Goal: Information Seeking & Learning: Learn about a topic

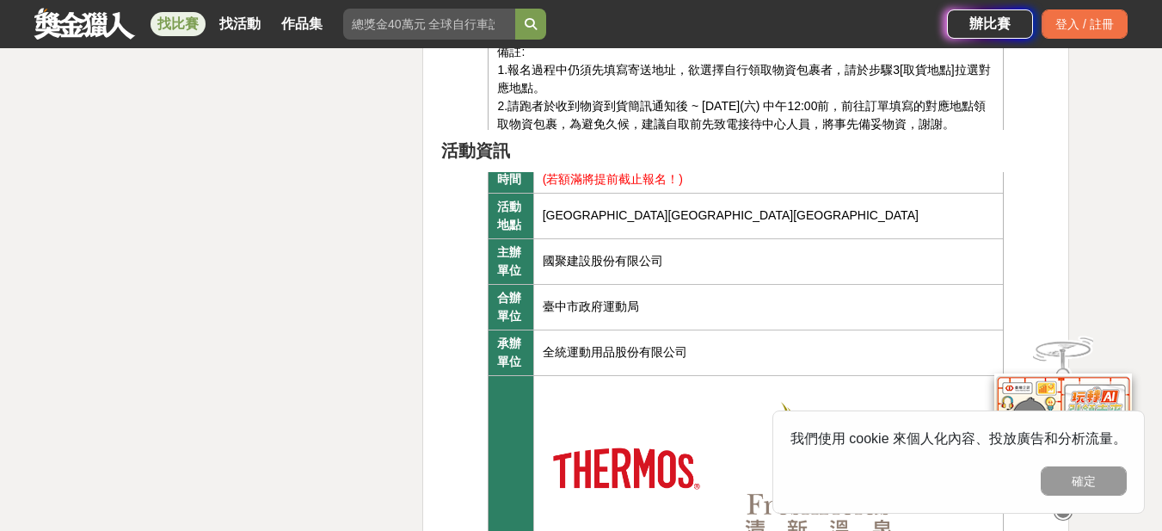
scroll to position [86, 0]
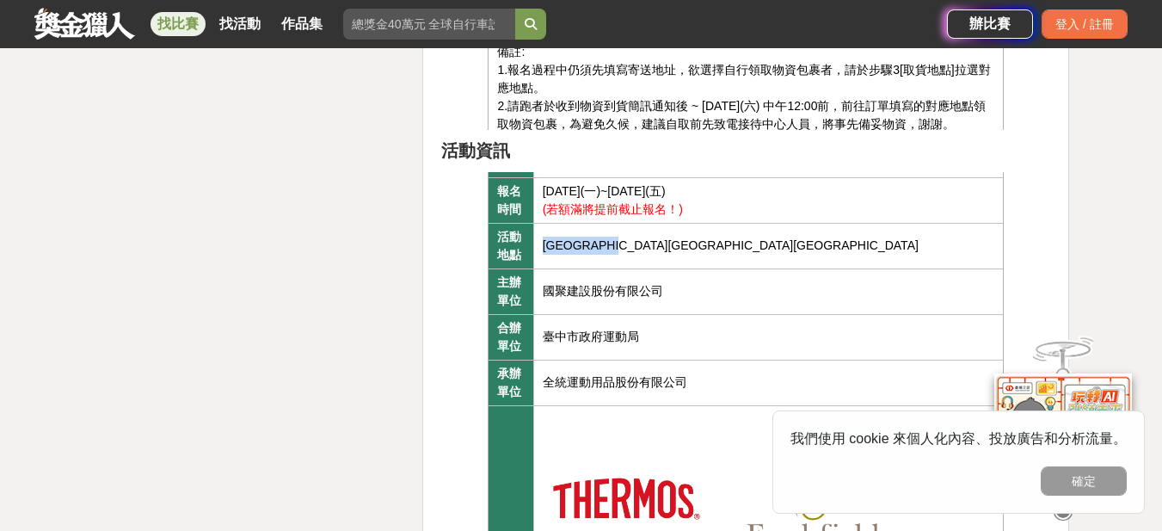
drag, startPoint x: 542, startPoint y: 243, endPoint x: 684, endPoint y: 243, distance: 142.0
click at [684, 243] on td "[GEOGRAPHIC_DATA][GEOGRAPHIC_DATA][GEOGRAPHIC_DATA]" at bounding box center [768, 246] width 471 height 46
copy td "[GEOGRAPHIC_DATA][GEOGRAPHIC_DATA][GEOGRAPHIC_DATA]"
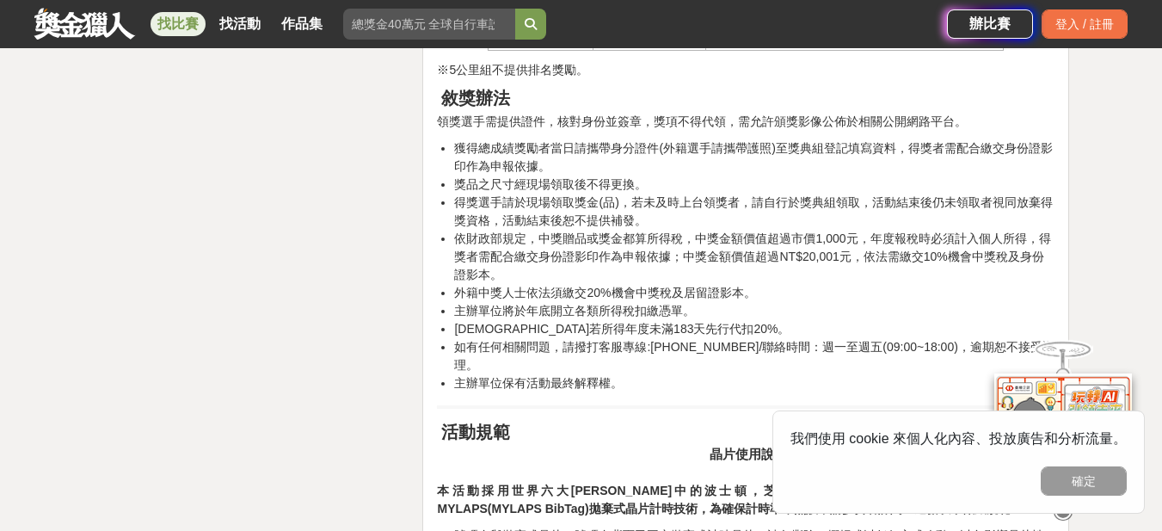
scroll to position [15056, 0]
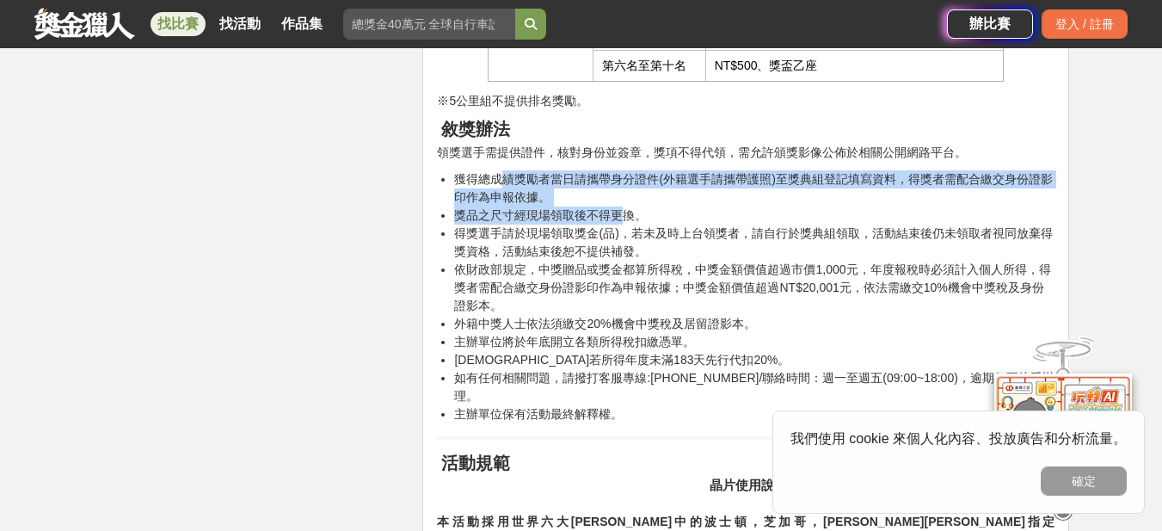
drag, startPoint x: 500, startPoint y: 134, endPoint x: 619, endPoint y: 175, distance: 125.4
click at [619, 175] on ul "獲得總成績獎勵者當日請攜帶身分證件(外籍選手請攜帶護照)至獎典組登記填寫資料，得獎者需配合繳交身份證影印作為申報依據。 獎品之尺寸經現場領取後不得更換。 得獎…" at bounding box center [746, 296] width 618 height 253
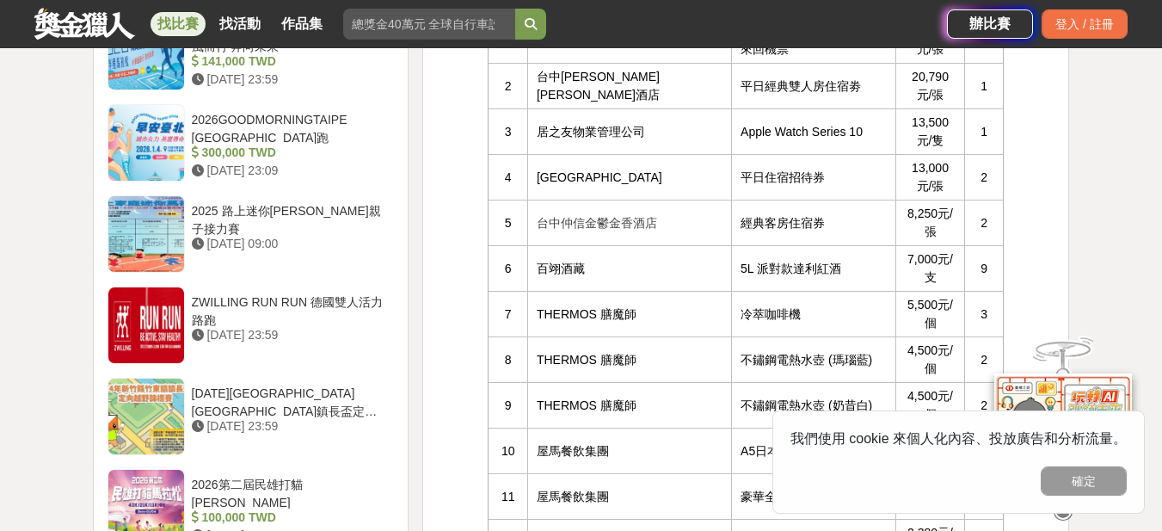
scroll to position [1893, 0]
drag, startPoint x: 1097, startPoint y: 480, endPoint x: 1121, endPoint y: 481, distance: 24.1
click at [1121, 481] on button "確定" at bounding box center [1084, 480] width 86 height 29
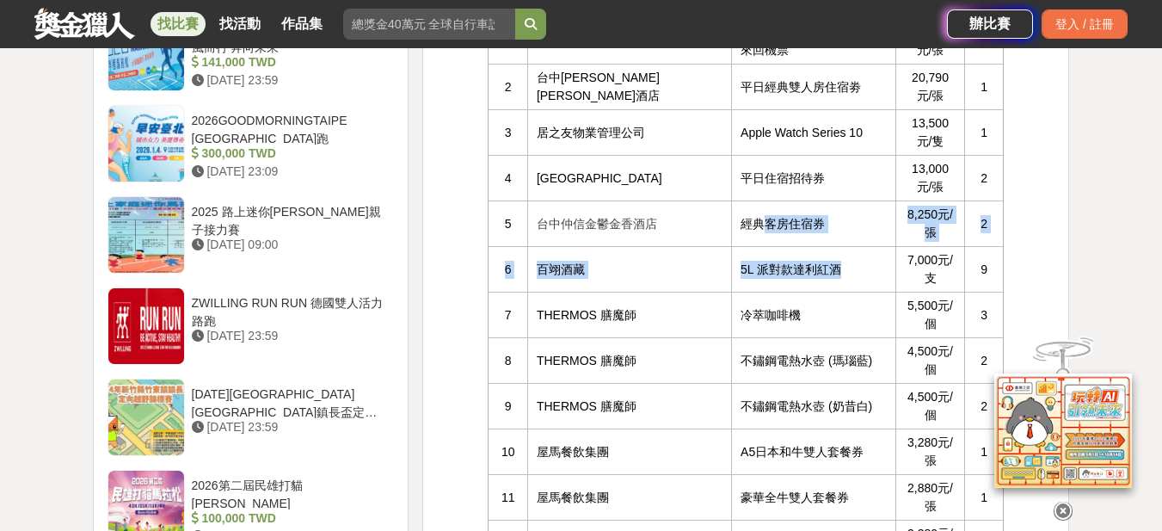
drag, startPoint x: 785, startPoint y: 255, endPoint x: 698, endPoint y: 209, distance: 98.1
click at [698, 209] on tbody "序號 品牌 獎項內容 市價 數量 1 國聚建設 星宇航空【台中神戶】雙人來回機票 40,000元/張 1 2 台中李方艾美酒店 平日經典雙人房住宿劵 20,7…" at bounding box center [746, 379] width 515 height 812
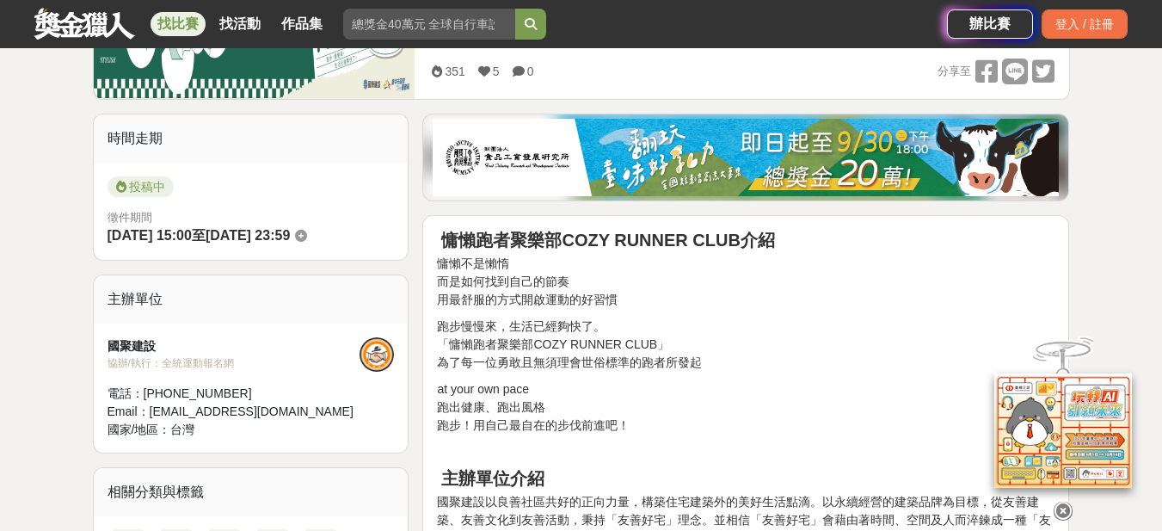
scroll to position [86, 0]
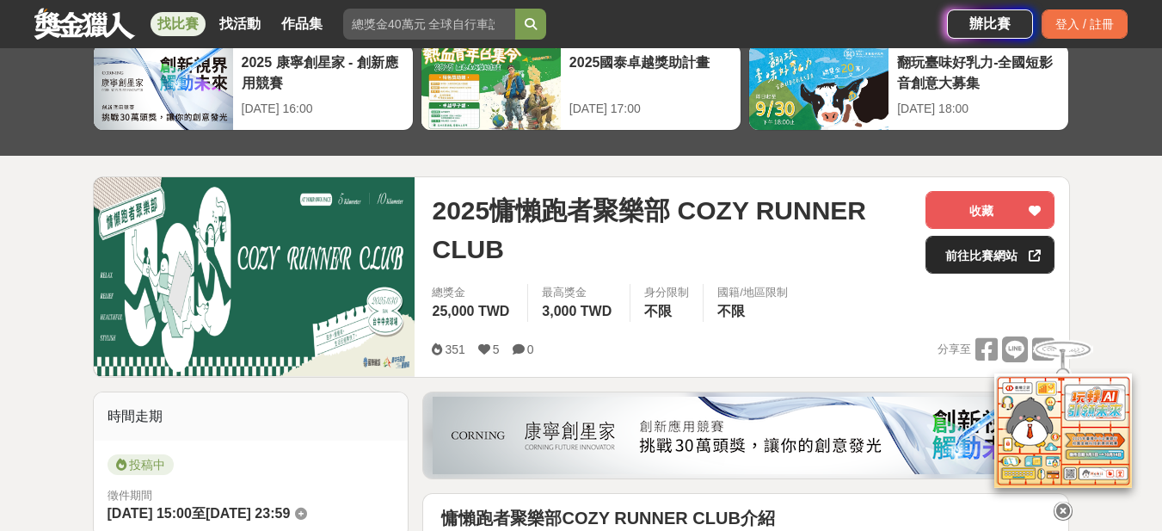
click at [959, 255] on link "前往比賽網站" at bounding box center [990, 255] width 129 height 38
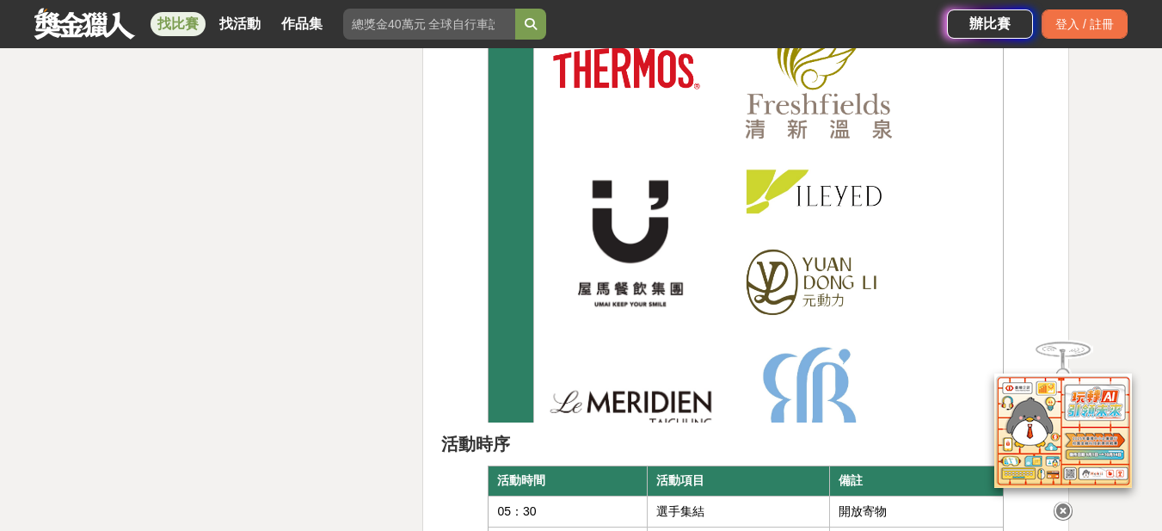
scroll to position [5678, 0]
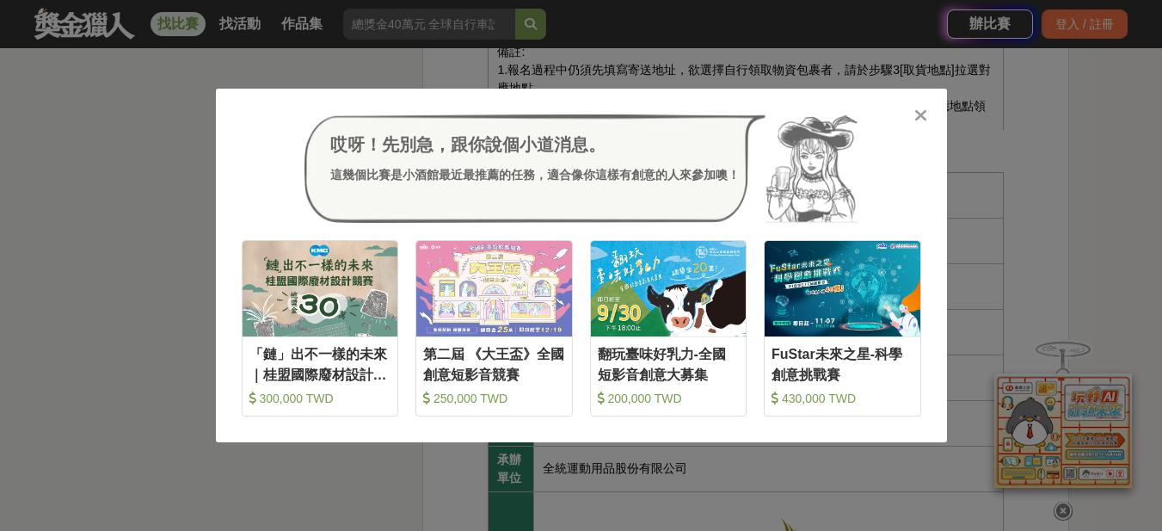
click at [161, 203] on div "哎呀！先別急，跟你說個小道消息。 這幾個比賽是小酒館最近最推薦的任務，適合像你這樣有創意的人來參加噢！ 收藏 「鏈」出不一樣的未來｜桂盟國際廢材設計競賽 30…" at bounding box center [581, 265] width 1162 height 531
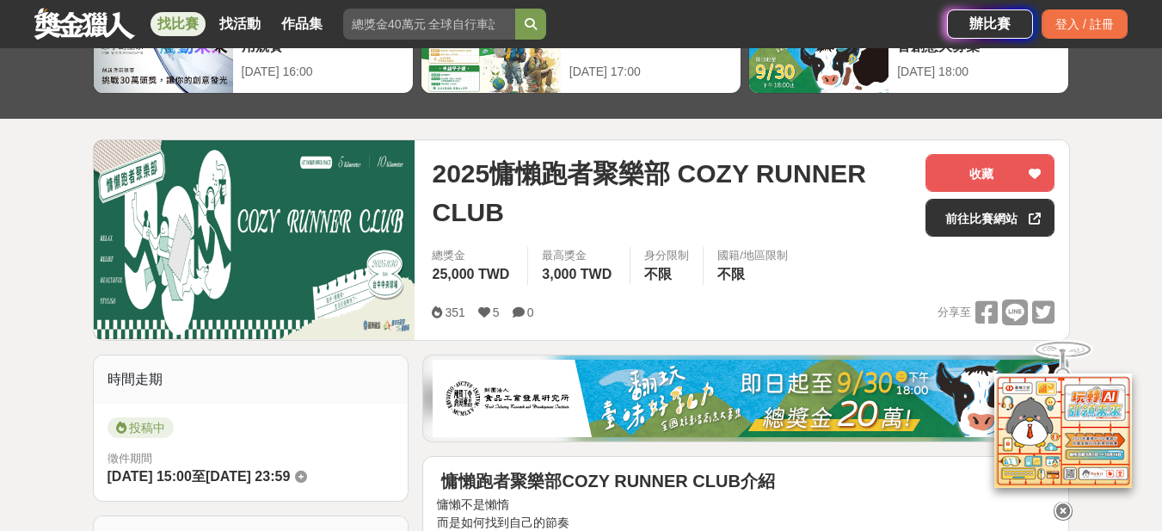
scroll to position [0, 0]
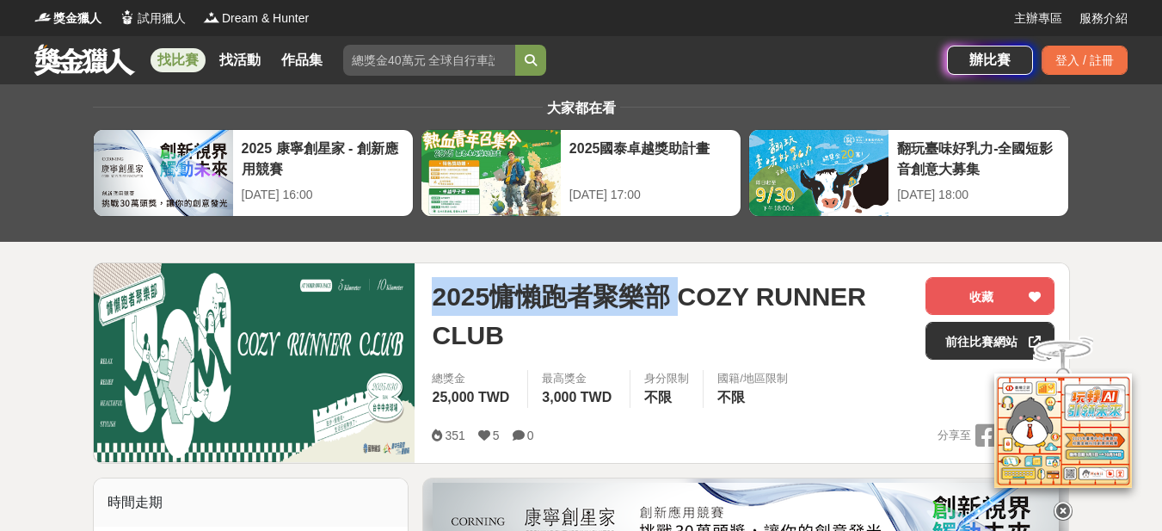
drag, startPoint x: 437, startPoint y: 301, endPoint x: 677, endPoint y: 297, distance: 240.1
click at [677, 297] on span "2025慵懶跑者聚樂部 COZY RUNNER CLUB" at bounding box center [672, 315] width 480 height 77
copy span "2025慵懶跑者聚樂部"
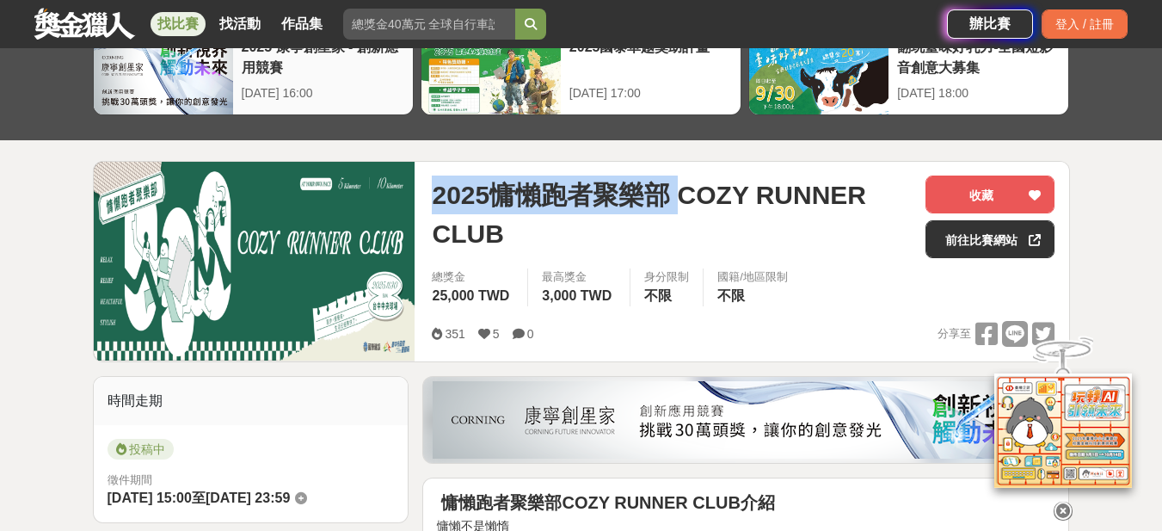
scroll to position [86, 0]
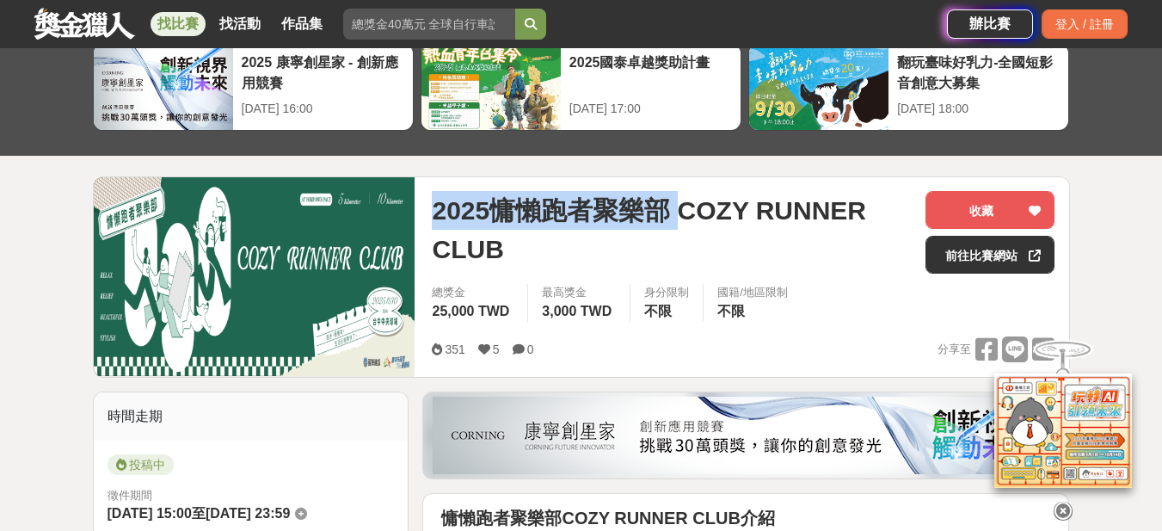
click at [179, 16] on link "找比賽" at bounding box center [178, 24] width 55 height 24
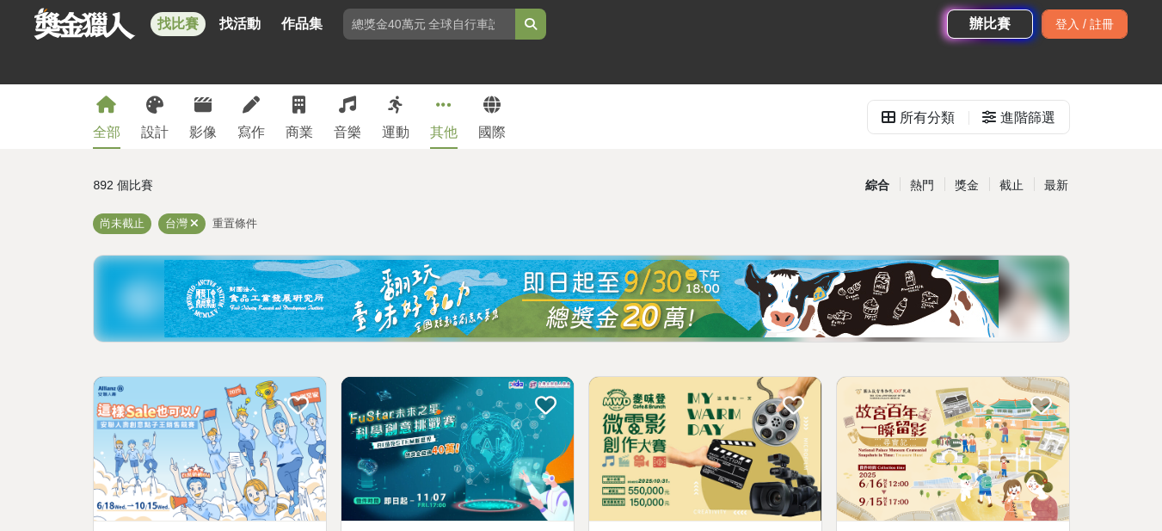
click at [442, 116] on link "其他" at bounding box center [444, 116] width 28 height 65
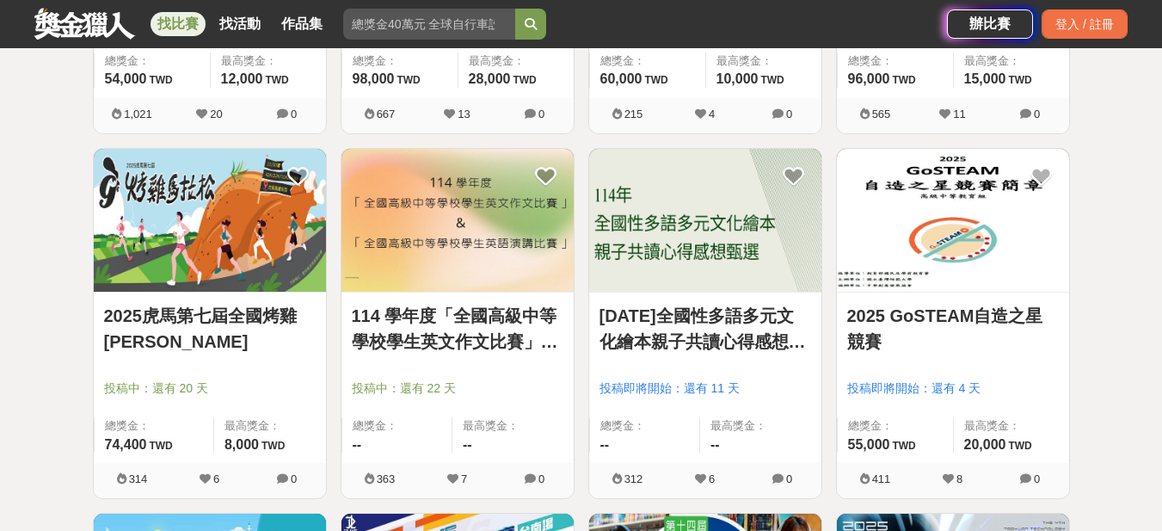
scroll to position [1721, 0]
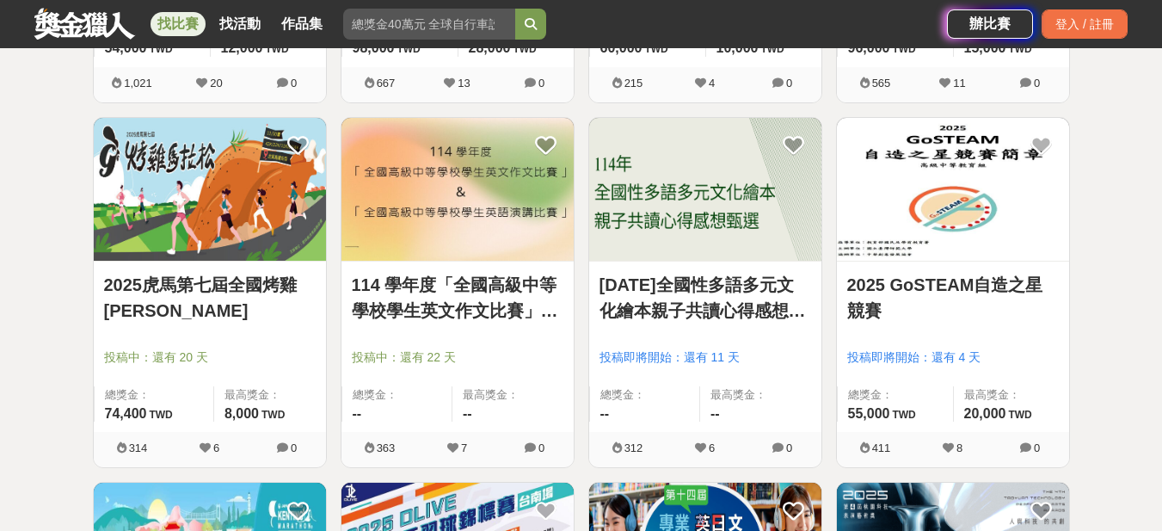
drag, startPoint x: 261, startPoint y: 292, endPoint x: 0, endPoint y: 306, distance: 261.1
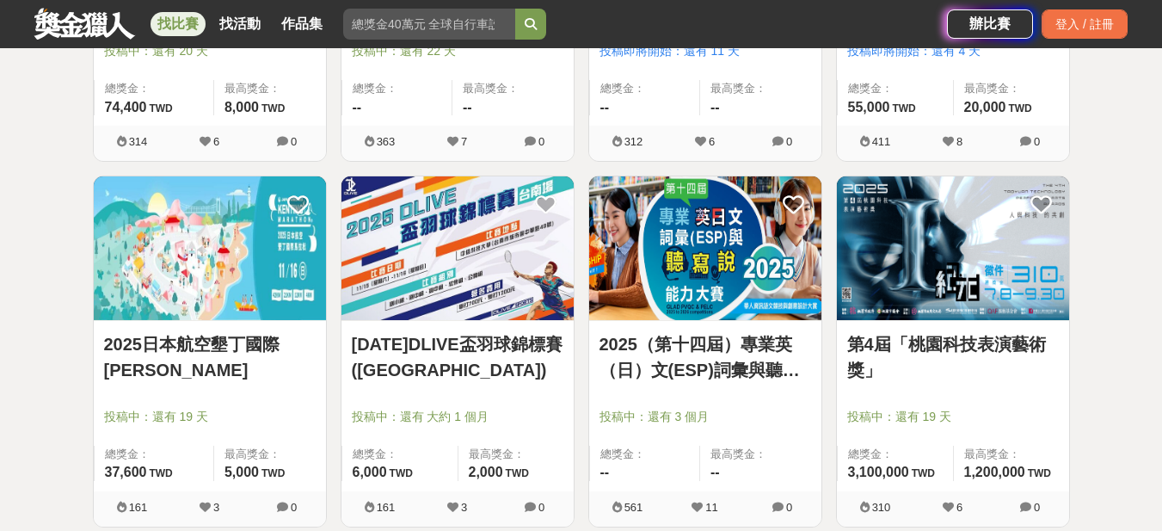
scroll to position [2151, 0]
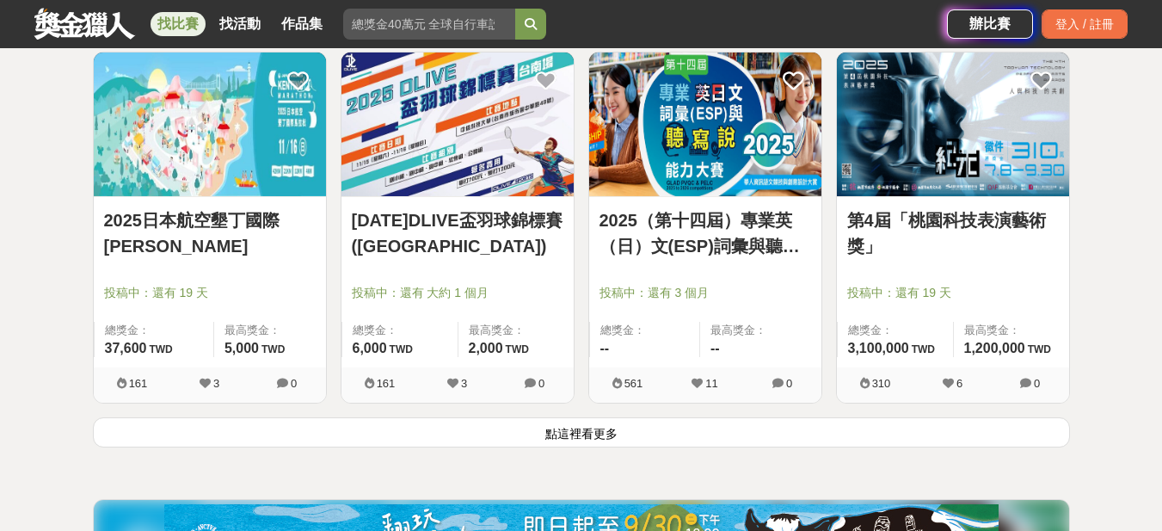
click at [613, 432] on button "點這裡看更多" at bounding box center [581, 432] width 977 height 30
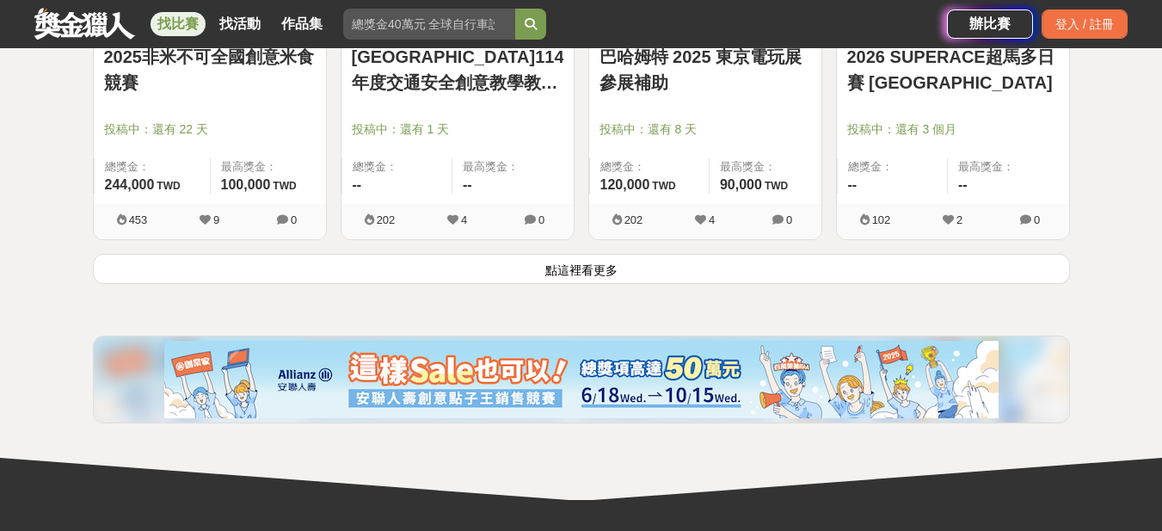
scroll to position [4537, 0]
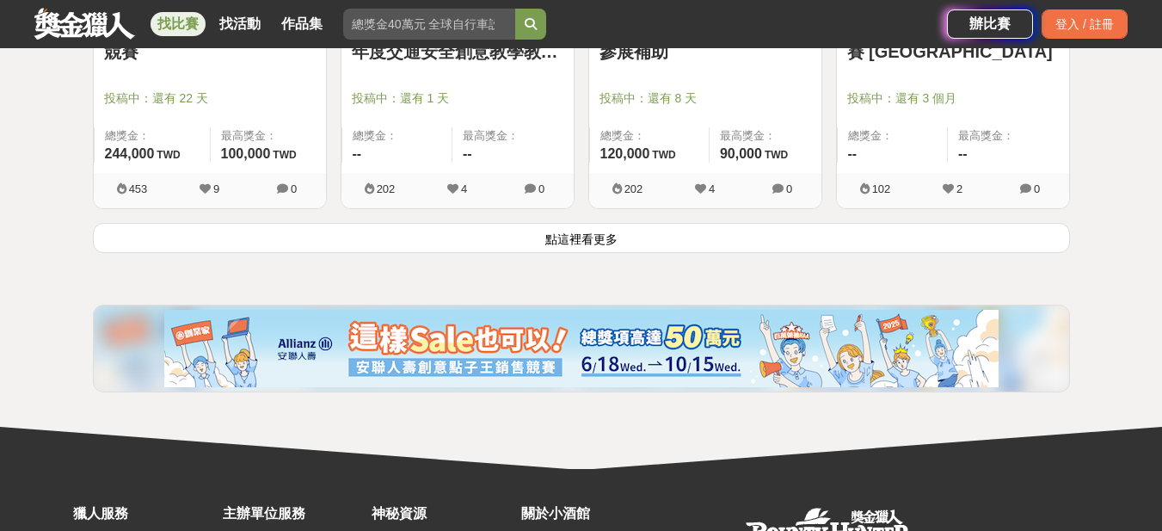
click at [576, 229] on button "點這裡看更多" at bounding box center [581, 238] width 977 height 30
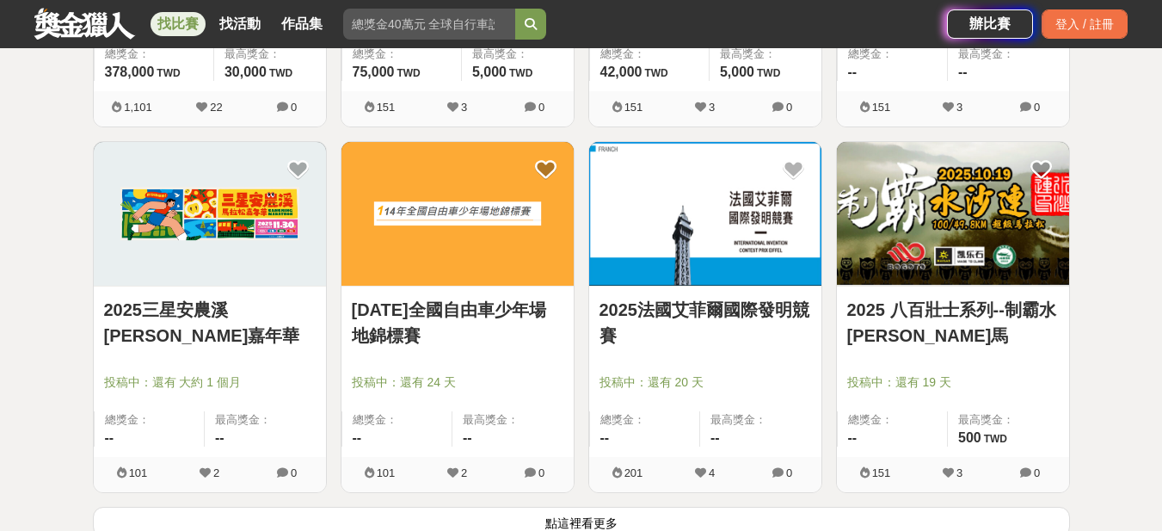
scroll to position [6516, 0]
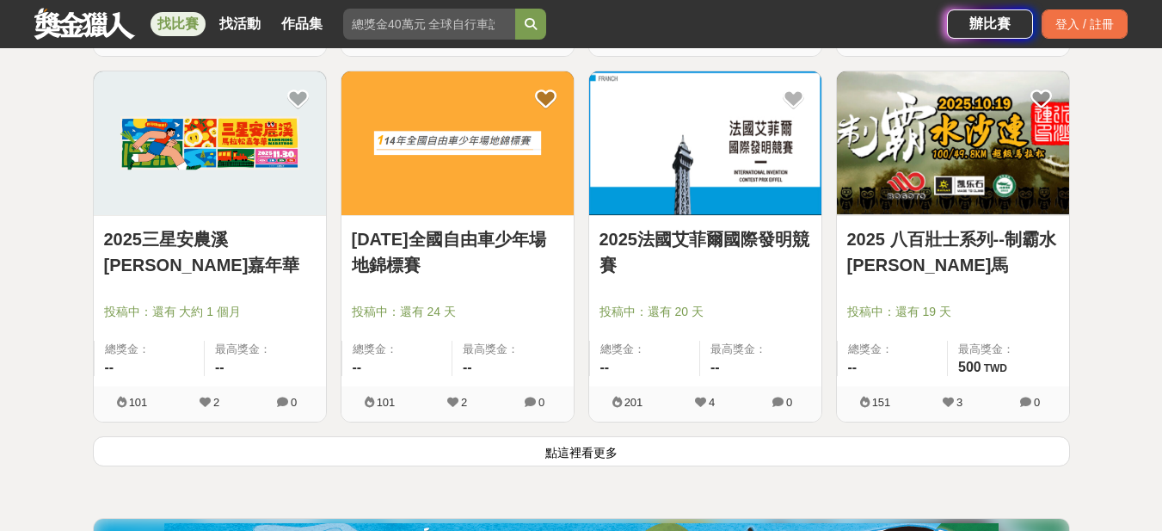
click at [173, 22] on link "找比賽" at bounding box center [178, 24] width 55 height 24
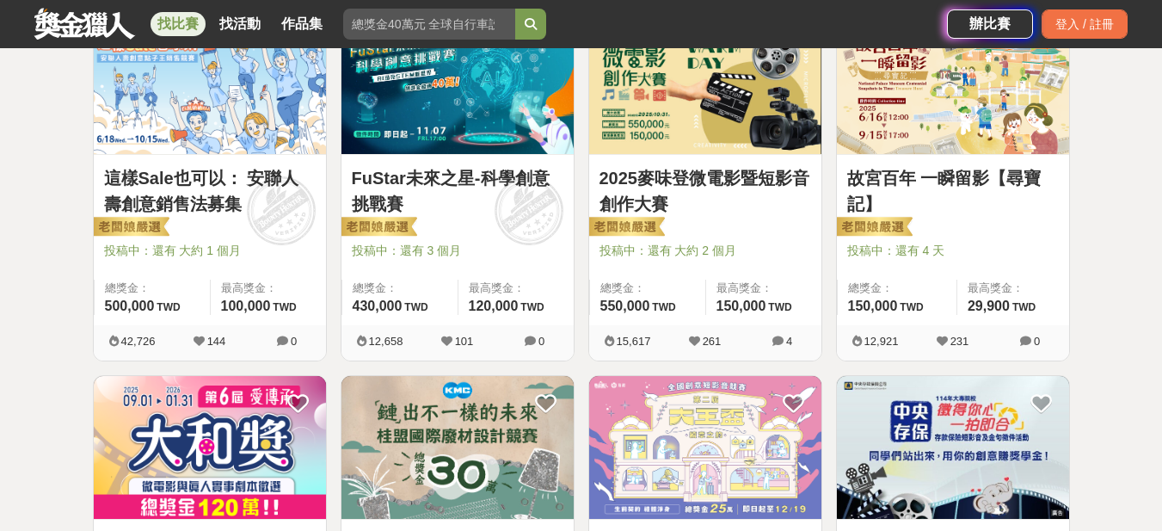
drag, startPoint x: 967, startPoint y: 167, endPoint x: 1154, endPoint y: 141, distance: 188.5
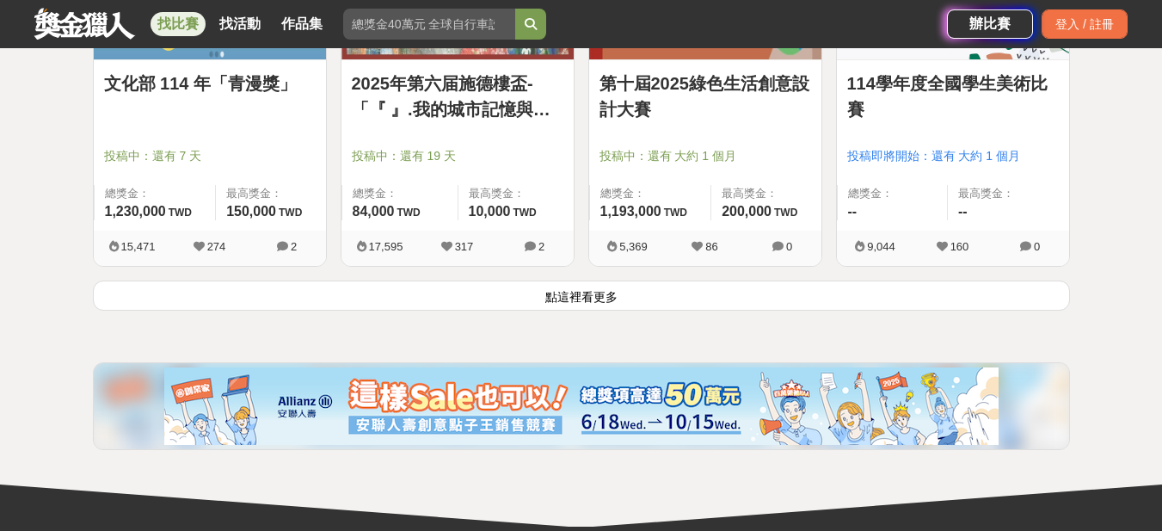
scroll to position [2345, 0]
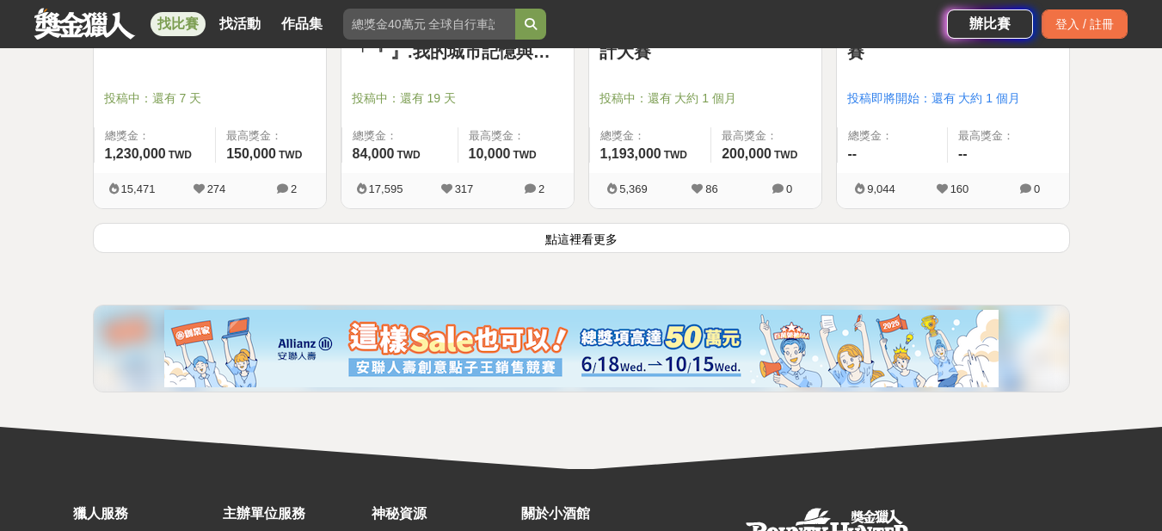
click at [617, 252] on button "點這裡看更多" at bounding box center [581, 238] width 977 height 30
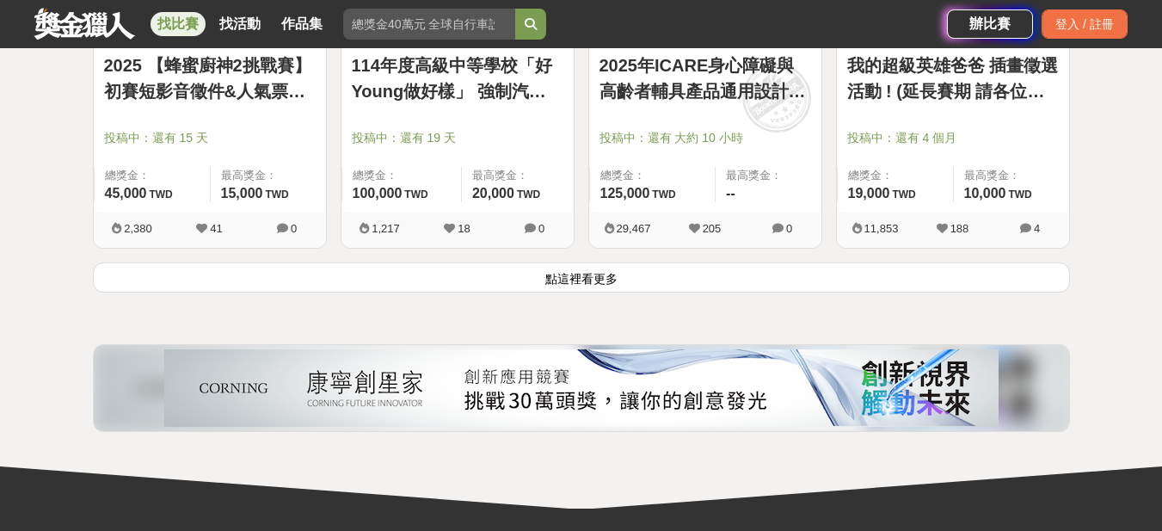
scroll to position [4458, 0]
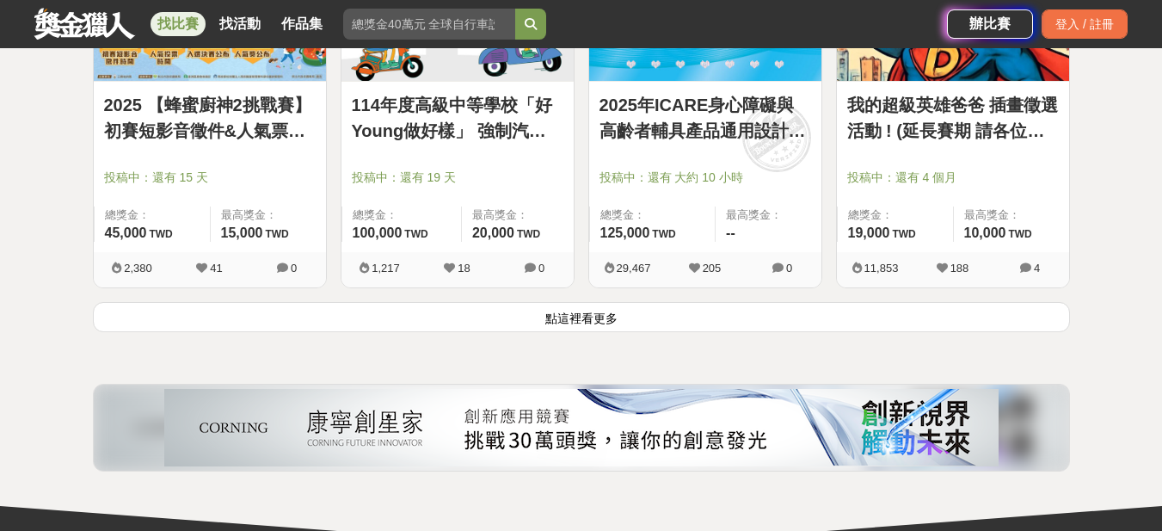
click at [604, 315] on button "點這裡看更多" at bounding box center [581, 317] width 977 height 30
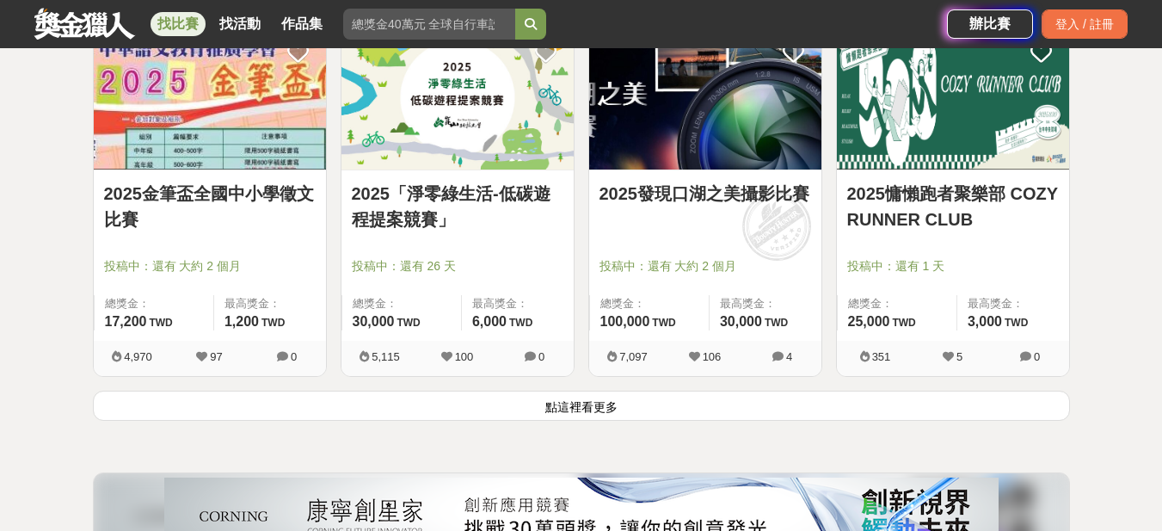
scroll to position [6557, 0]
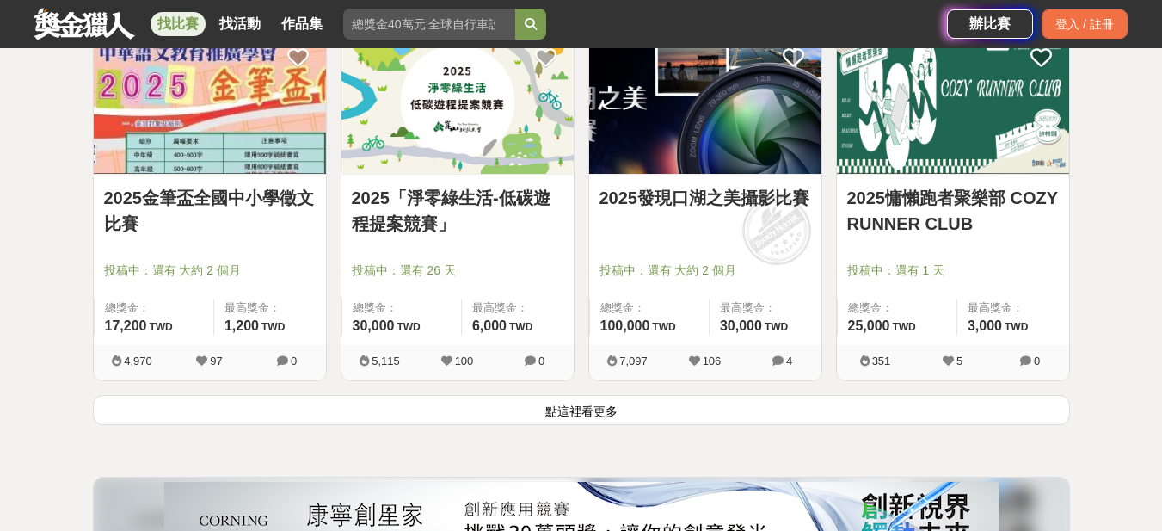
click at [906, 193] on link "2025慵懶跑者聚樂部 COZY RUNNER CLUB" at bounding box center [953, 211] width 212 height 52
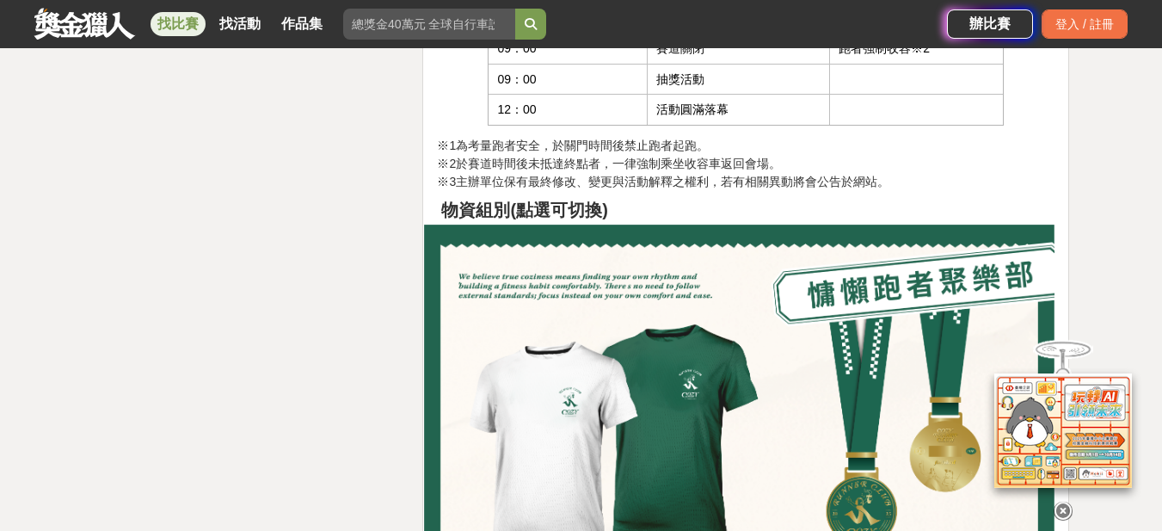
scroll to position [6902, 0]
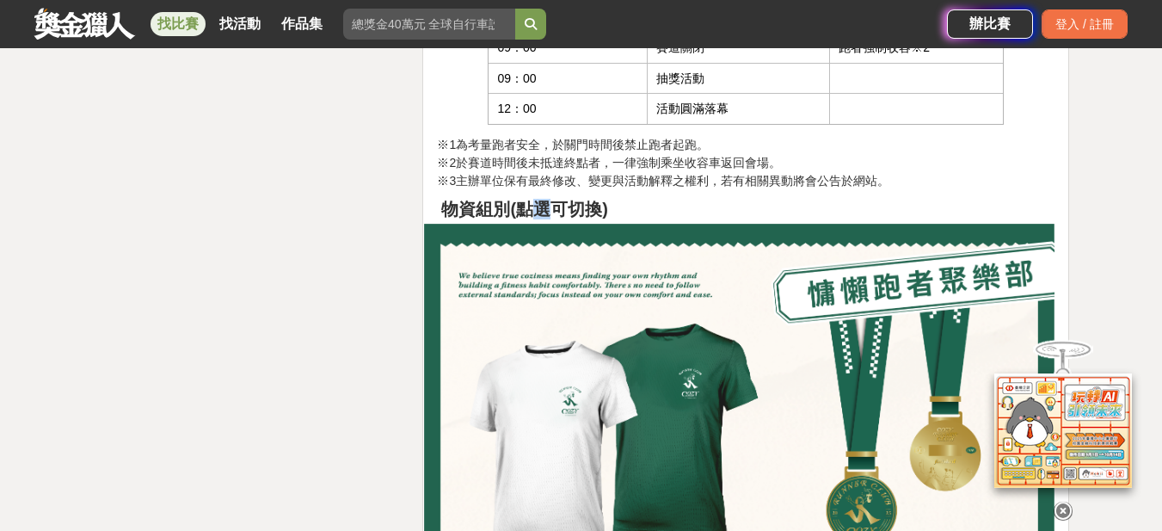
drag, startPoint x: 537, startPoint y: 201, endPoint x: 557, endPoint y: 202, distance: 19.8
click at [556, 200] on strong "物資組別(點選可切換)" at bounding box center [524, 209] width 166 height 19
click at [579, 261] on img at bounding box center [739, 539] width 631 height 631
click at [754, 331] on img at bounding box center [739, 539] width 631 height 631
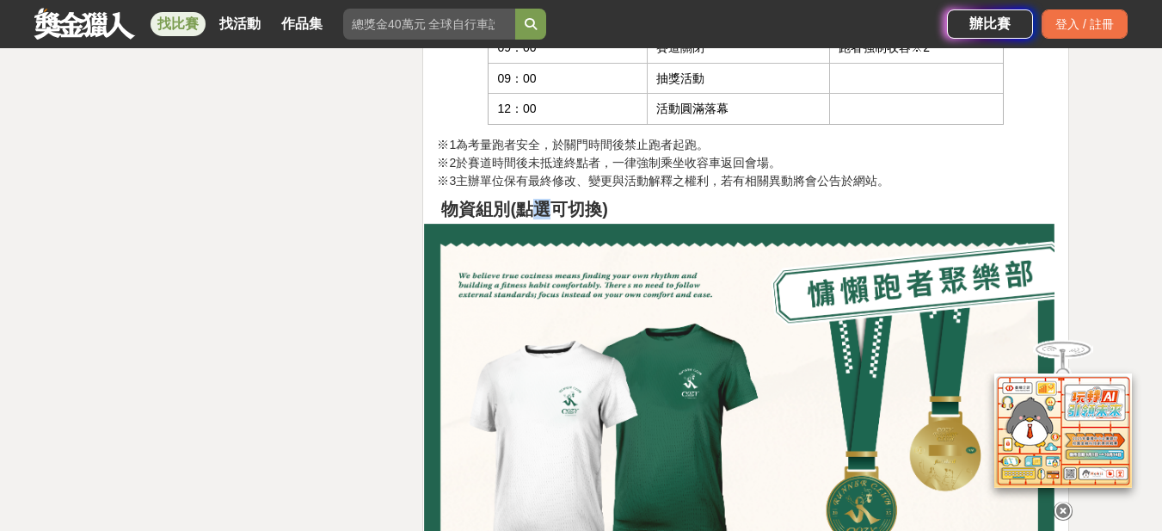
click at [819, 300] on img at bounding box center [739, 539] width 631 height 631
click at [820, 299] on img at bounding box center [739, 539] width 631 height 631
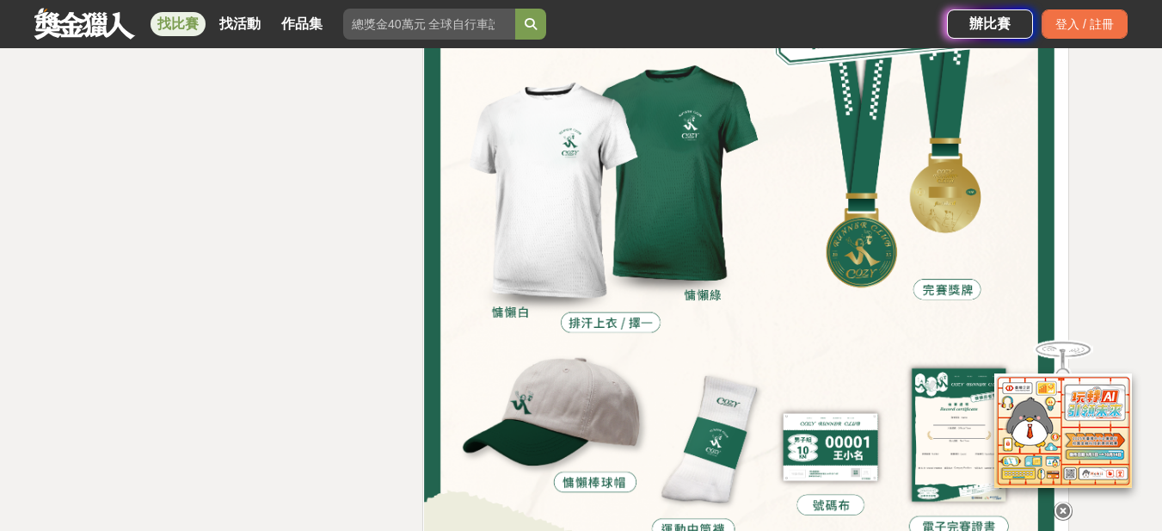
click at [842, 297] on img at bounding box center [739, 281] width 631 height 631
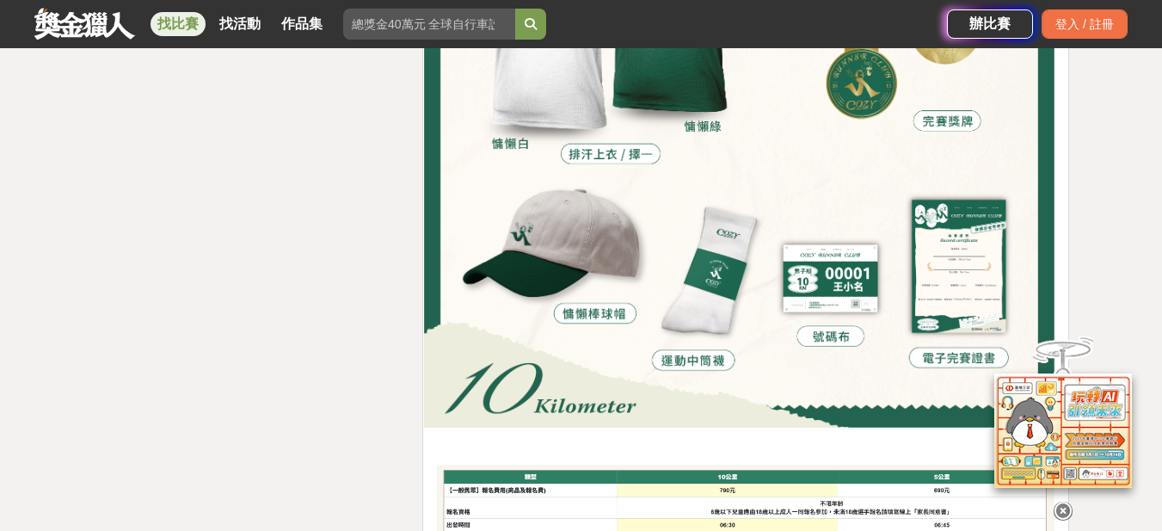
scroll to position [7333, 0]
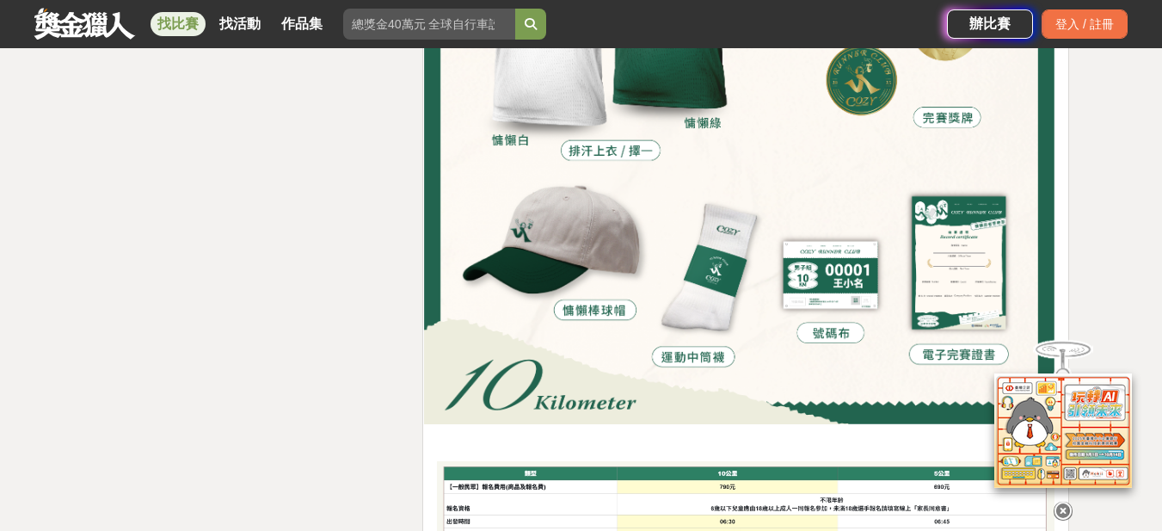
click at [814, 315] on img at bounding box center [739, 109] width 631 height 631
click at [812, 315] on img at bounding box center [739, 109] width 631 height 631
click at [965, 280] on img at bounding box center [739, 109] width 631 height 631
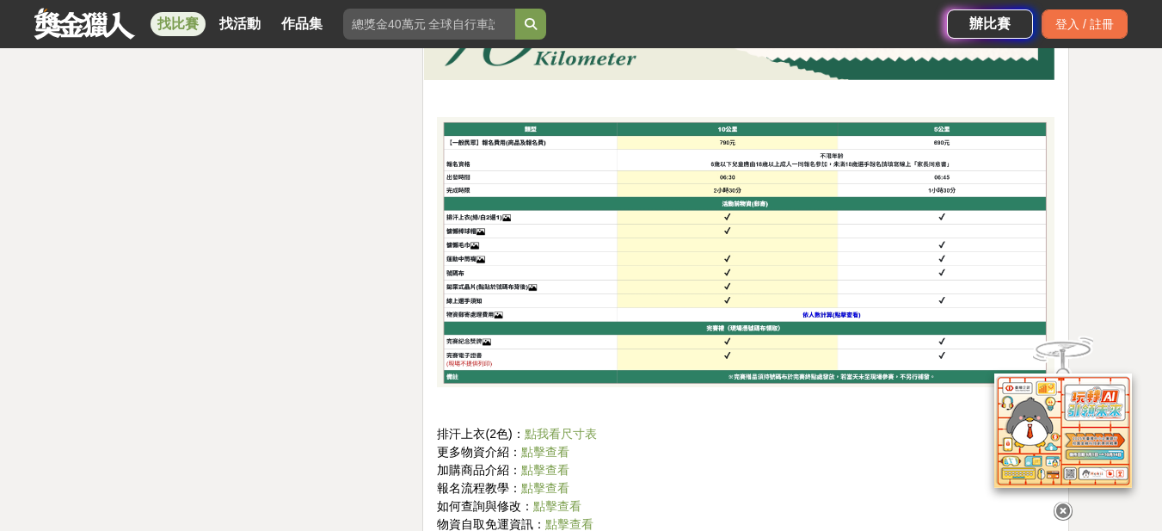
click at [695, 245] on img at bounding box center [746, 252] width 618 height 270
click at [824, 312] on img at bounding box center [746, 252] width 618 height 270
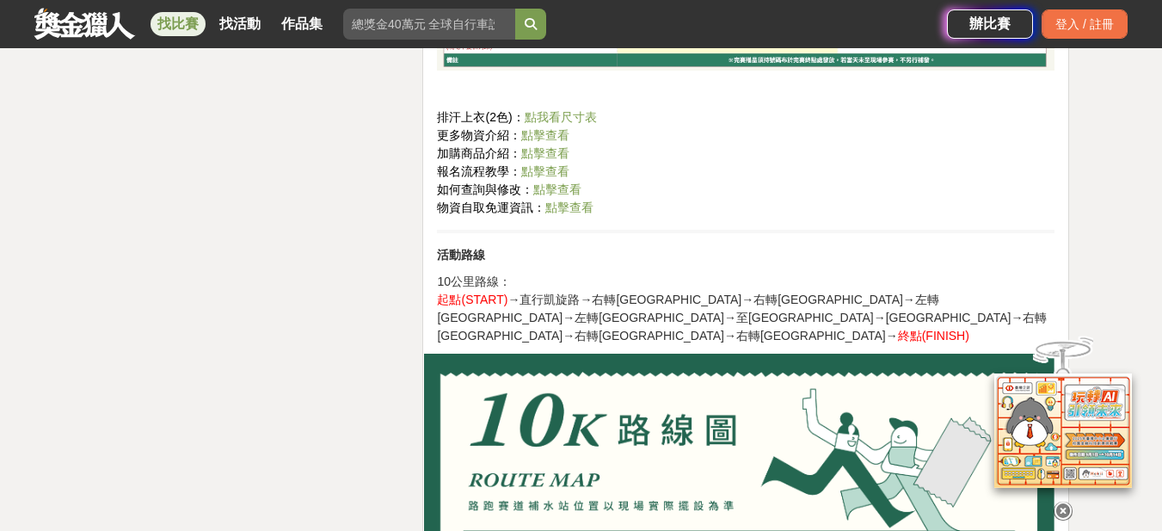
scroll to position [8279, 0]
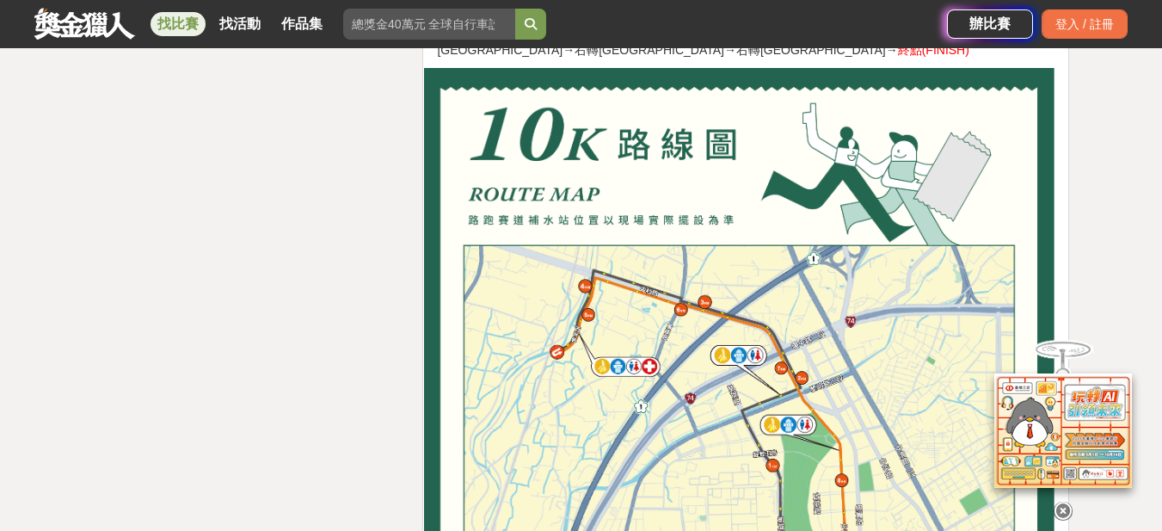
click at [736, 319] on img at bounding box center [739, 383] width 631 height 631
click at [582, 107] on img at bounding box center [739, 383] width 631 height 631
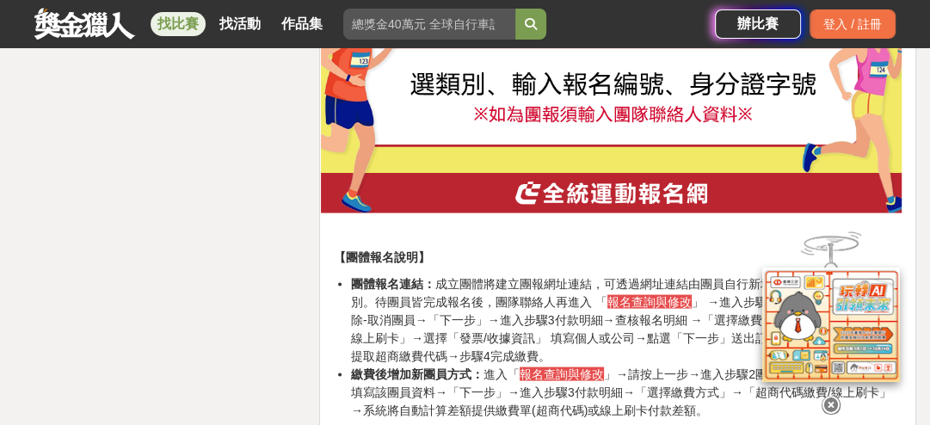
scroll to position [11943, 0]
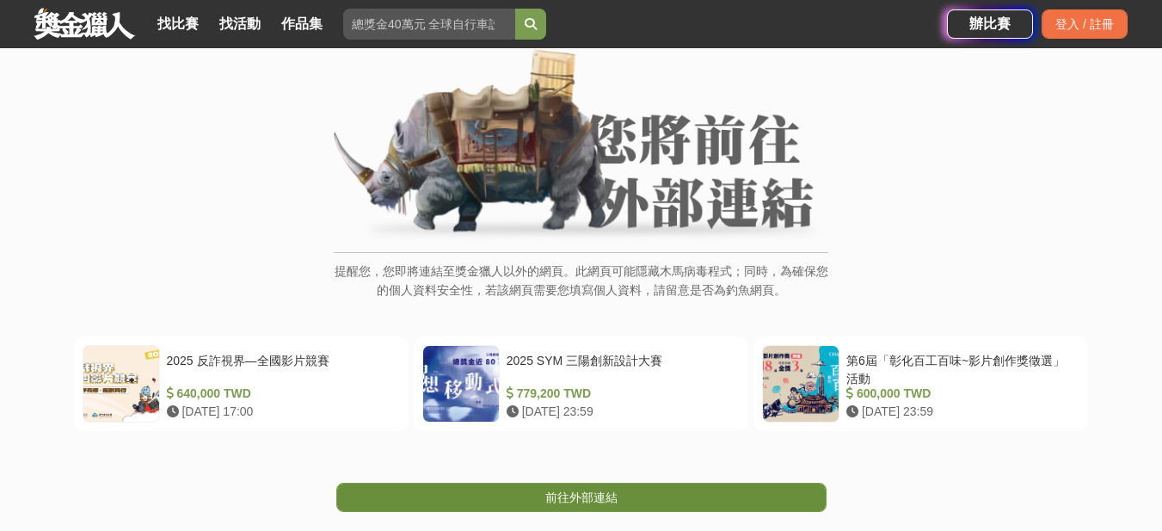
scroll to position [258, 0]
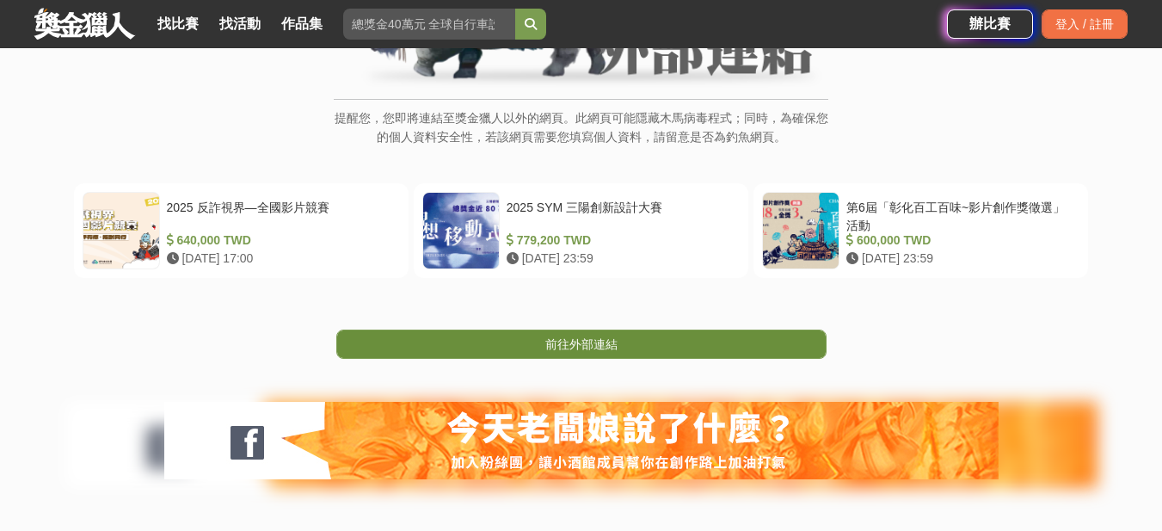
click at [639, 343] on link "前往外部連結" at bounding box center [581, 344] width 490 height 29
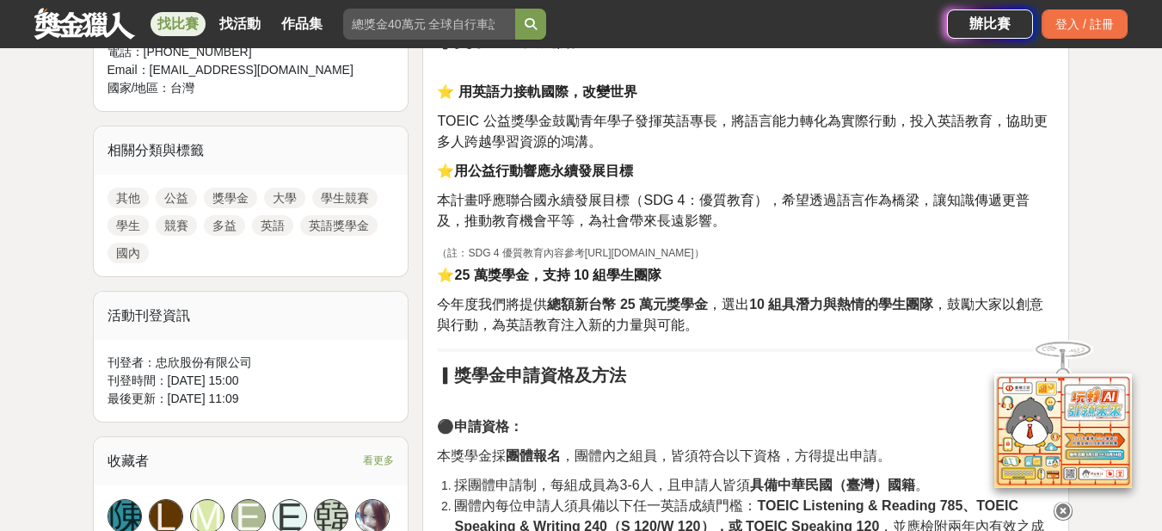
scroll to position [946, 0]
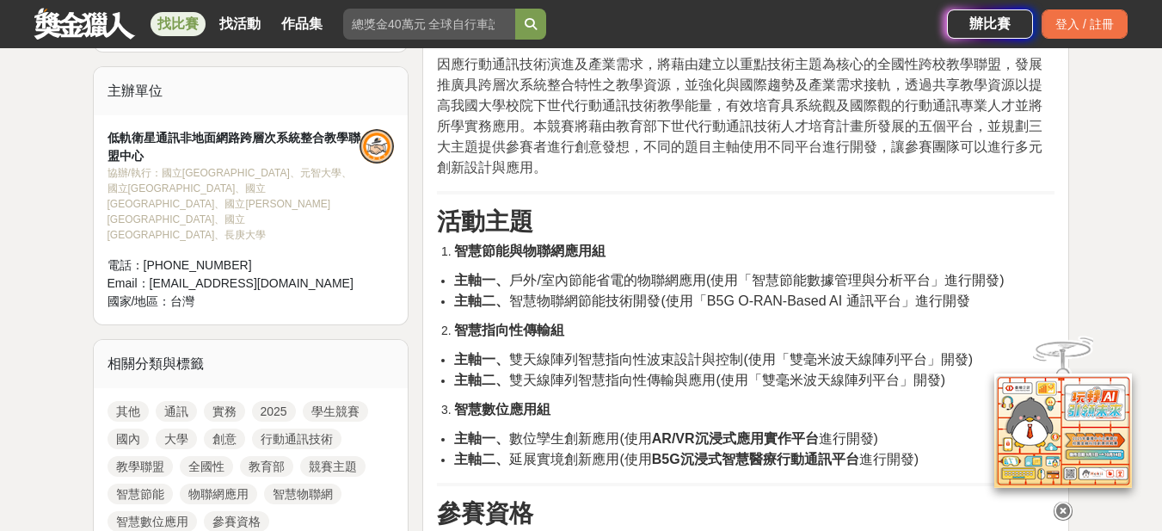
scroll to position [602, 0]
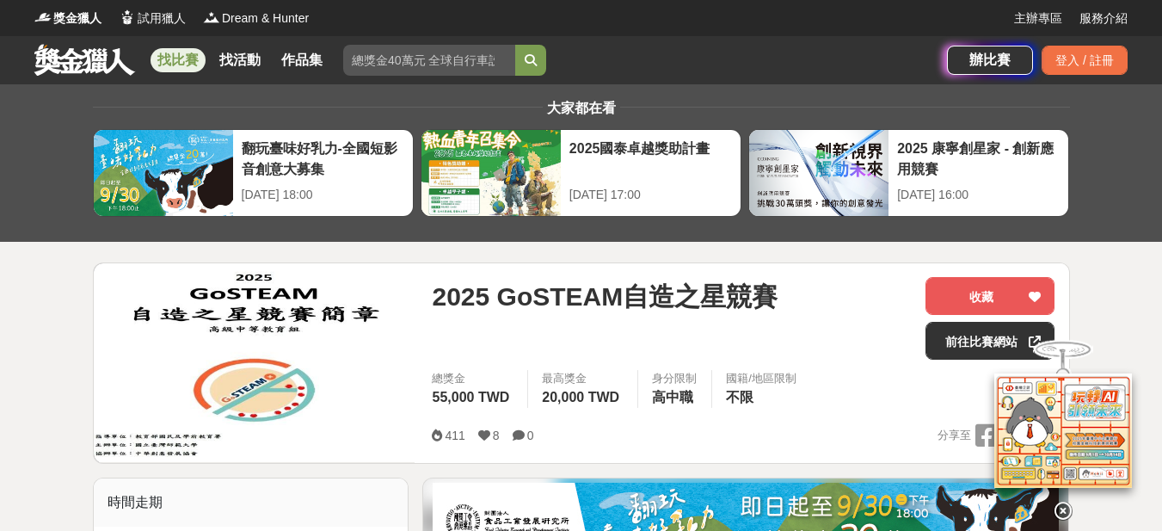
scroll to position [430, 0]
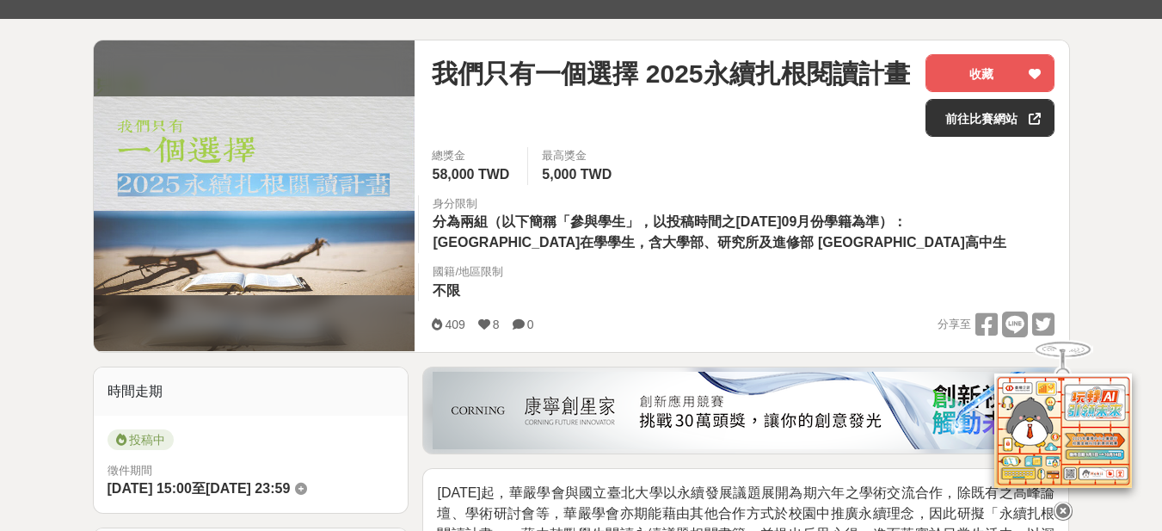
scroll to position [344, 0]
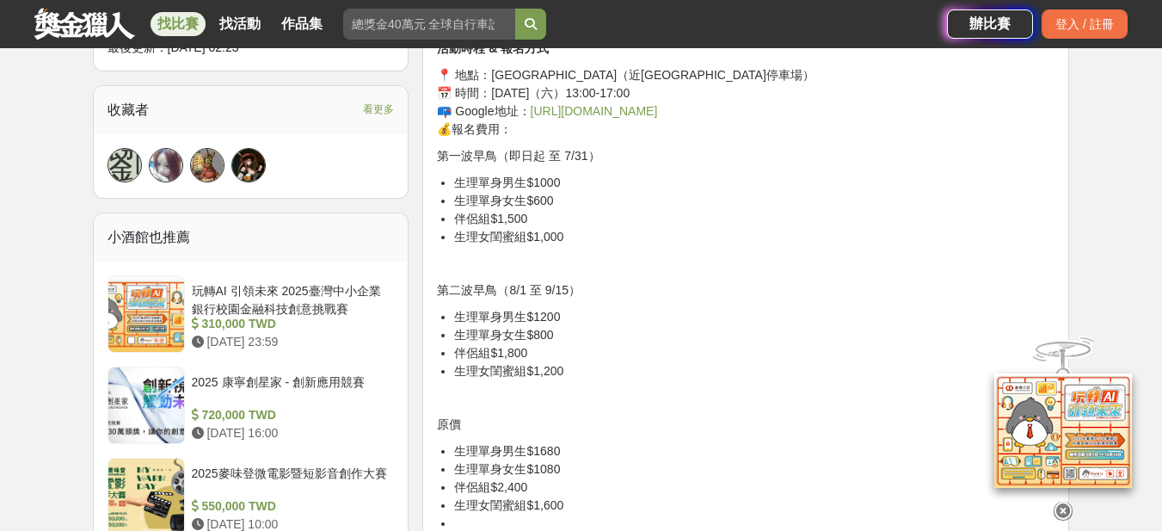
scroll to position [1032, 0]
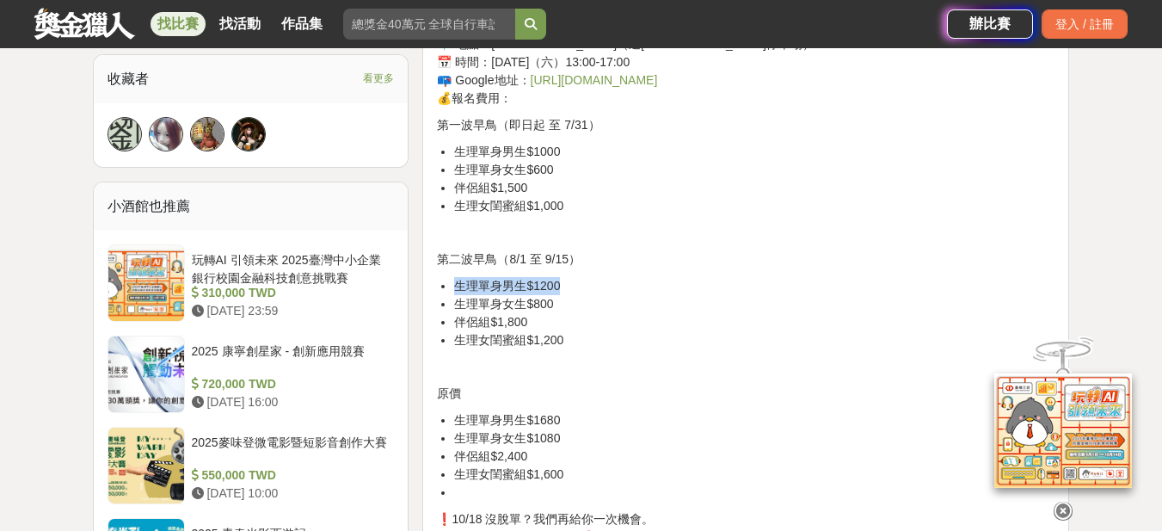
drag, startPoint x: 458, startPoint y: 284, endPoint x: 565, endPoint y: 286, distance: 107.6
click at [565, 286] on li "生理單身男生$1200" at bounding box center [754, 286] width 601 height 18
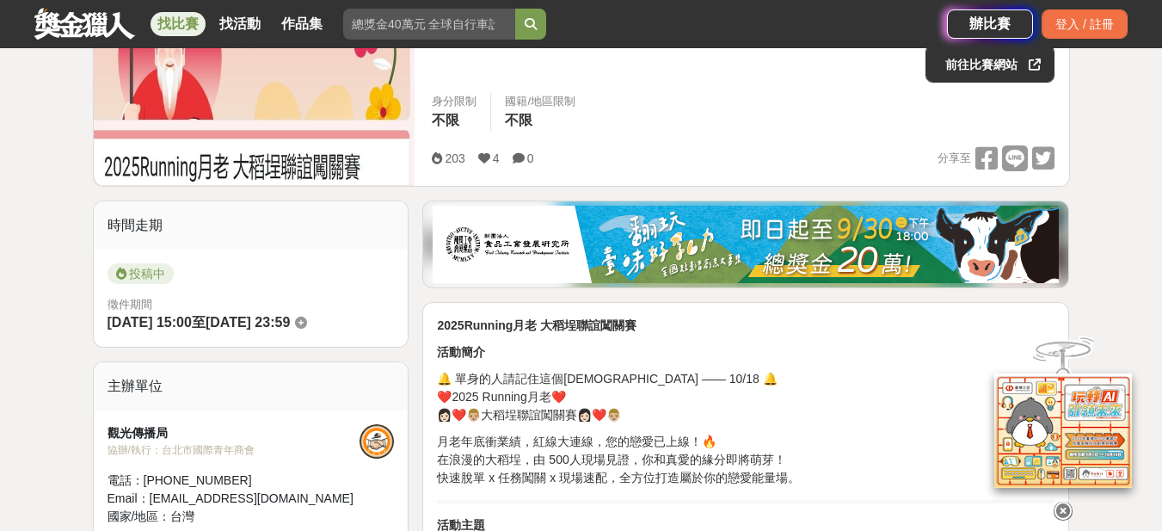
scroll to position [430, 0]
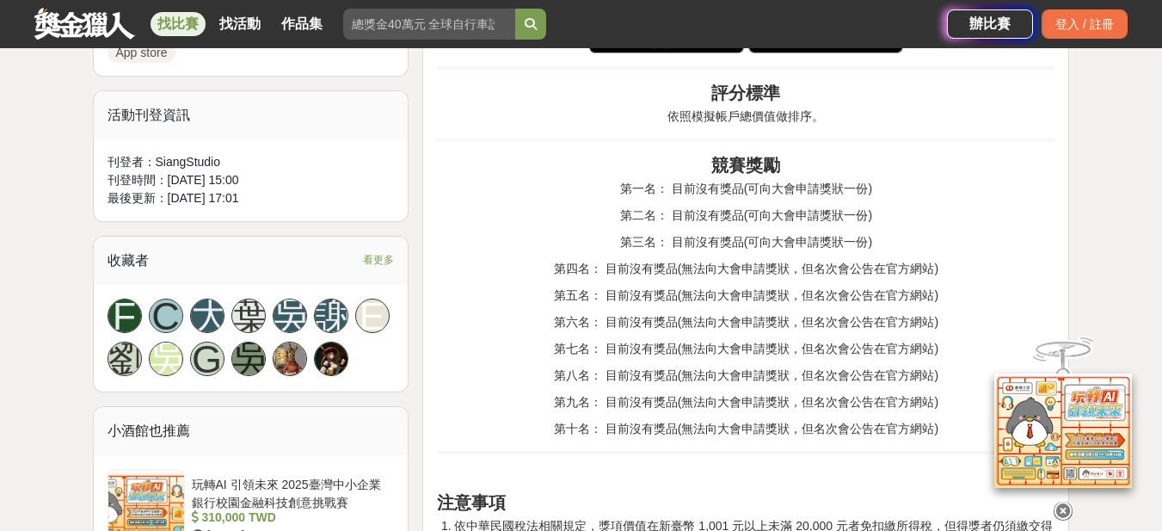
scroll to position [1377, 0]
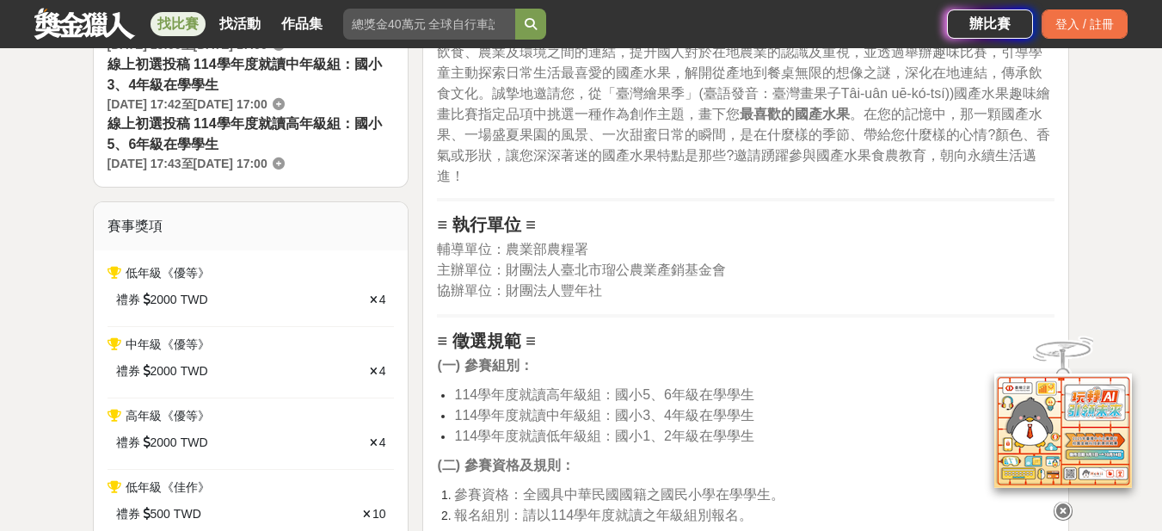
scroll to position [688, 0]
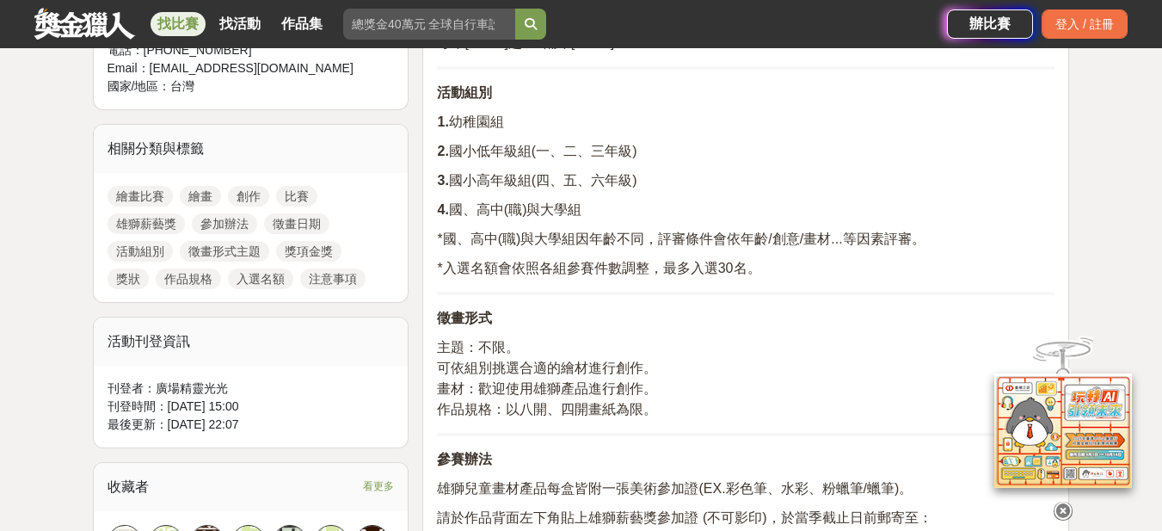
scroll to position [688, 0]
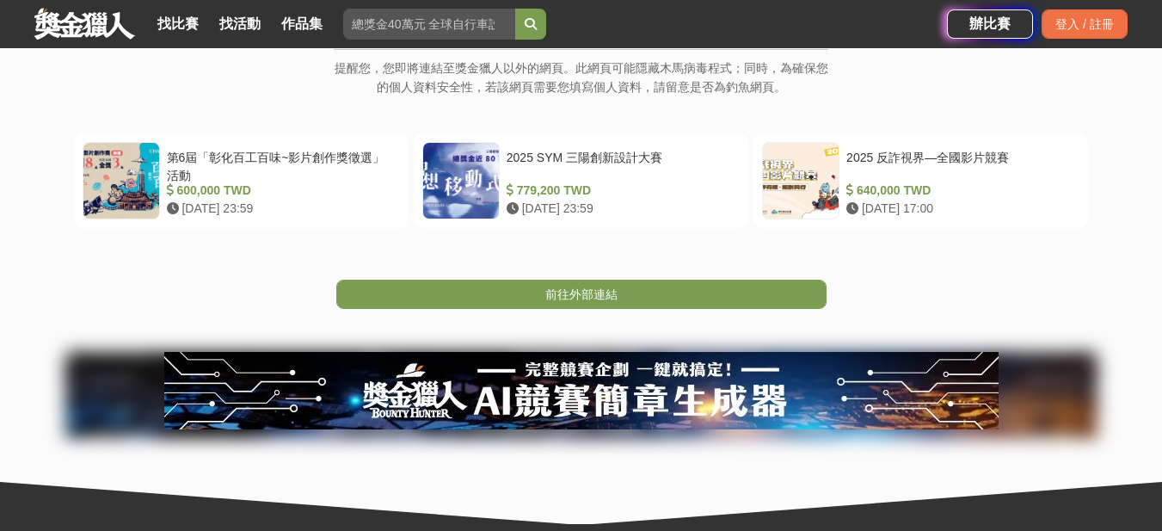
scroll to position [430, 0]
